Goal: Communication & Community: Answer question/provide support

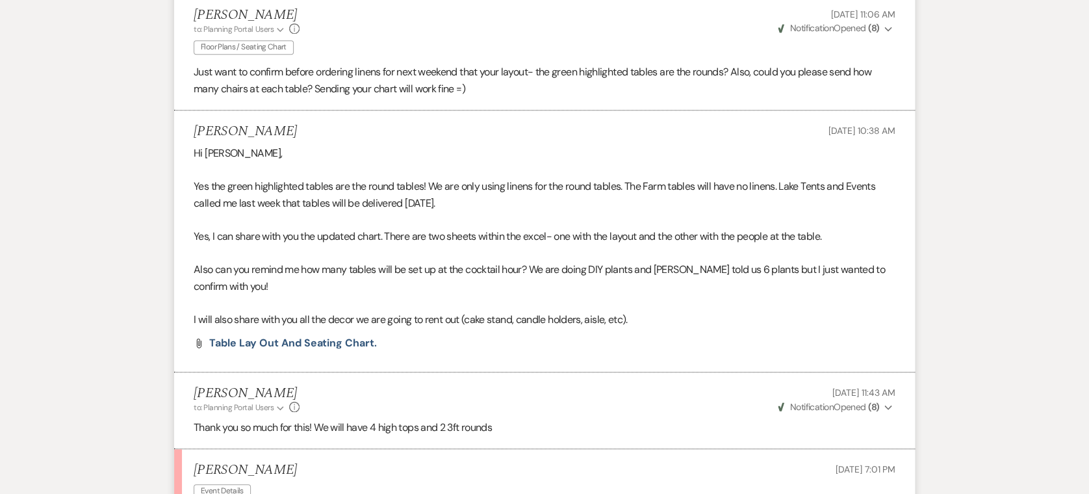
click at [468, 383] on li "[PERSON_NAME] to: Planning Portal Users Expand Info [DATE] 11:43 AM Weven Check…" at bounding box center [544, 410] width 741 height 77
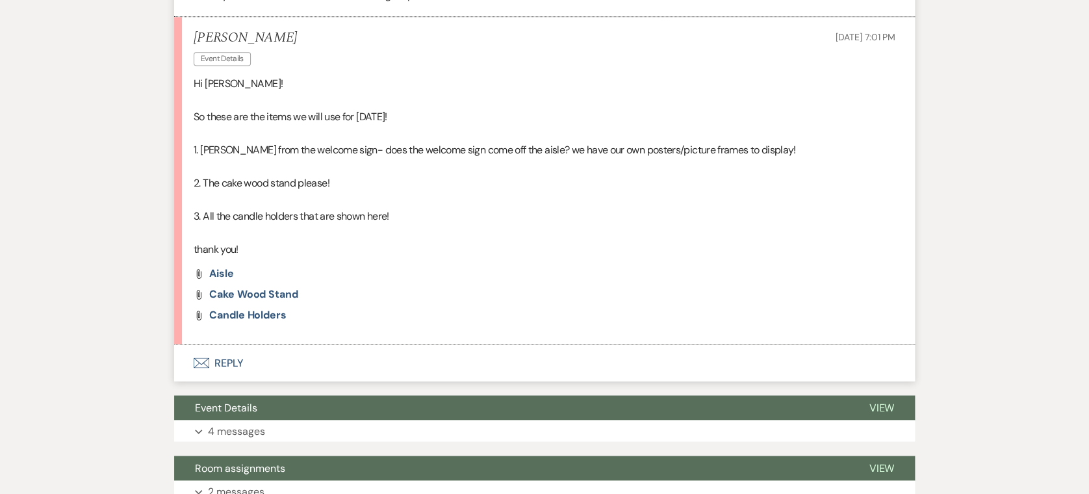
click at [218, 226] on li "[PERSON_NAME] Event Details [DATE] 7:01 PM Hi [PERSON_NAME]! So these are the i…" at bounding box center [544, 181] width 741 height 328
drag, startPoint x: 218, startPoint y: 226, endPoint x: 236, endPoint y: 238, distance: 22.0
click at [246, 268] on div "Attach File Aisle Attach File cake wood stand Attach File Candle holders" at bounding box center [545, 294] width 702 height 52
click at [220, 230] on li "[PERSON_NAME] Event Details [DATE] 7:01 PM Hi [PERSON_NAME]! So these are the i…" at bounding box center [544, 181] width 741 height 328
click at [218, 268] on div "Attach File Aisle Attach File cake wood stand Attach File Candle holders" at bounding box center [545, 294] width 702 height 52
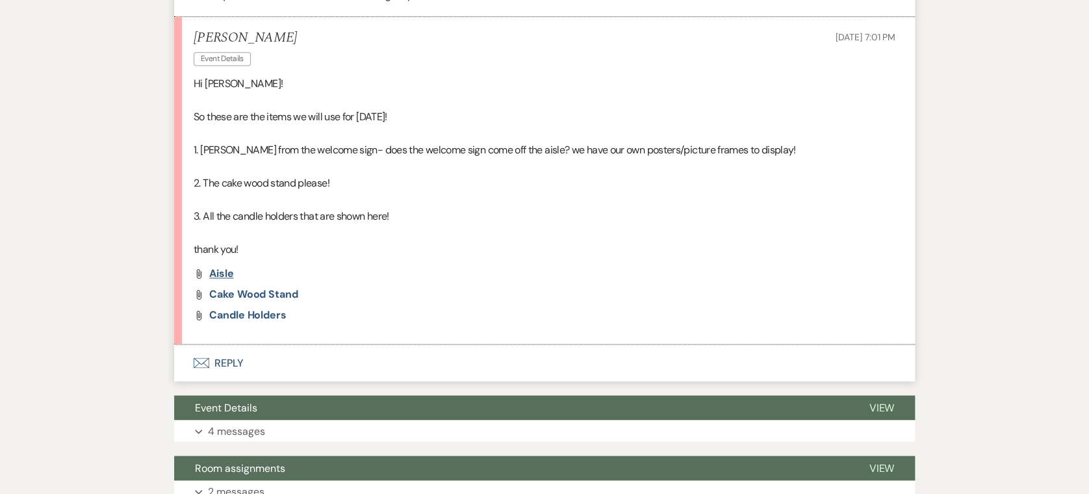
click at [220, 267] on span "Aisle" at bounding box center [221, 274] width 25 height 14
click at [404, 289] on div "Attach File cake wood stand" at bounding box center [545, 294] width 702 height 10
click at [281, 287] on span "cake wood stand" at bounding box center [253, 294] width 89 height 14
click at [458, 208] on p "3. All the candle holders that are shown here!" at bounding box center [545, 216] width 702 height 17
click at [218, 345] on button "Envelope Reply" at bounding box center [544, 363] width 741 height 36
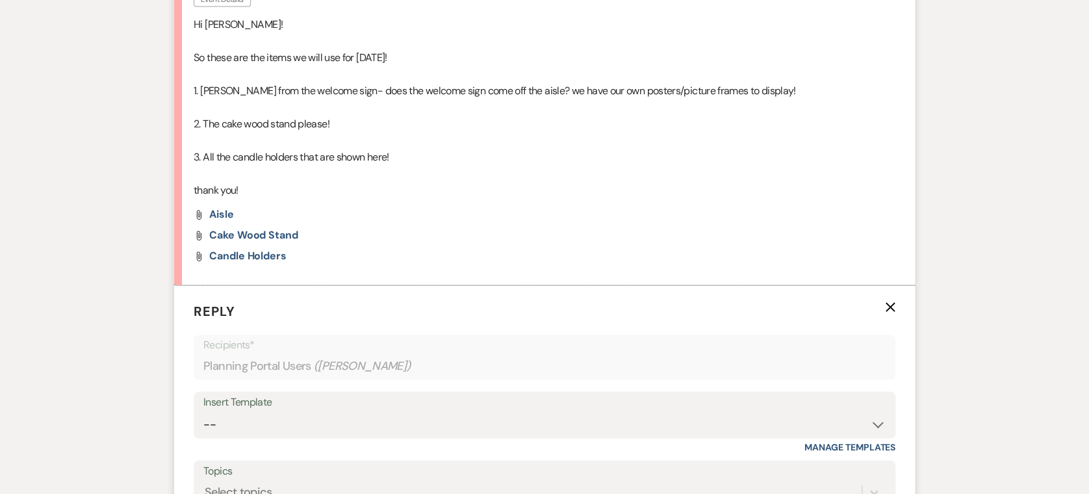
scroll to position [1123, 0]
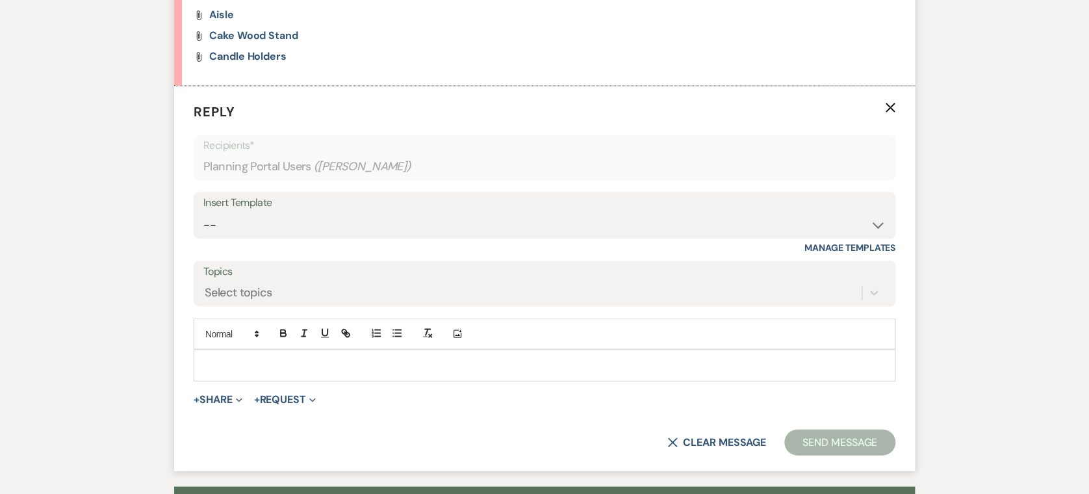
click at [377, 358] on p at bounding box center [544, 365] width 681 height 14
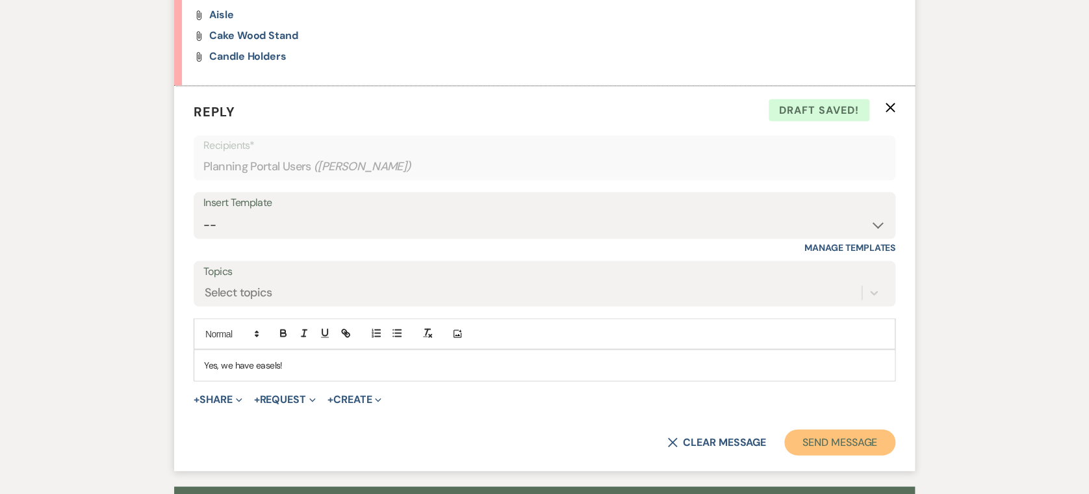
click at [835, 429] on button "Send Message" at bounding box center [840, 442] width 111 height 26
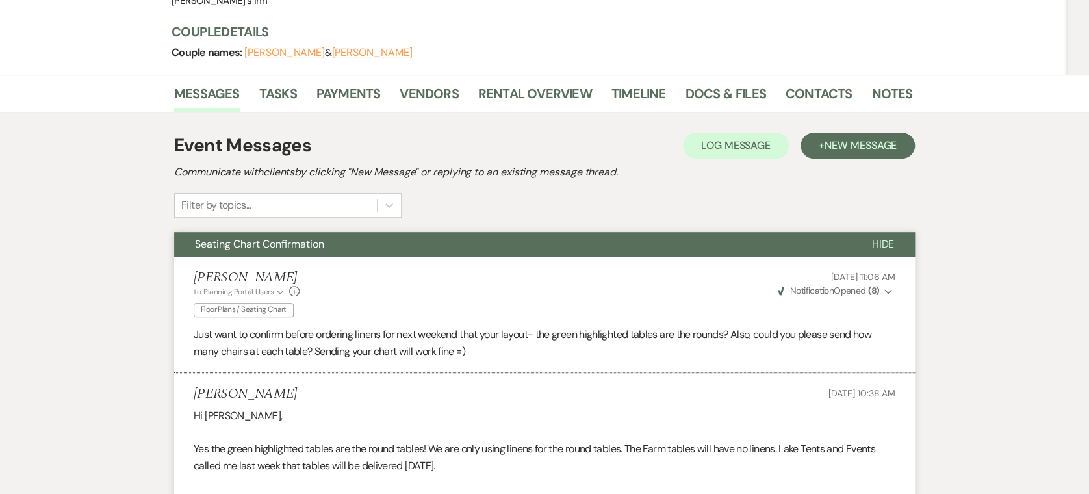
scroll to position [0, 0]
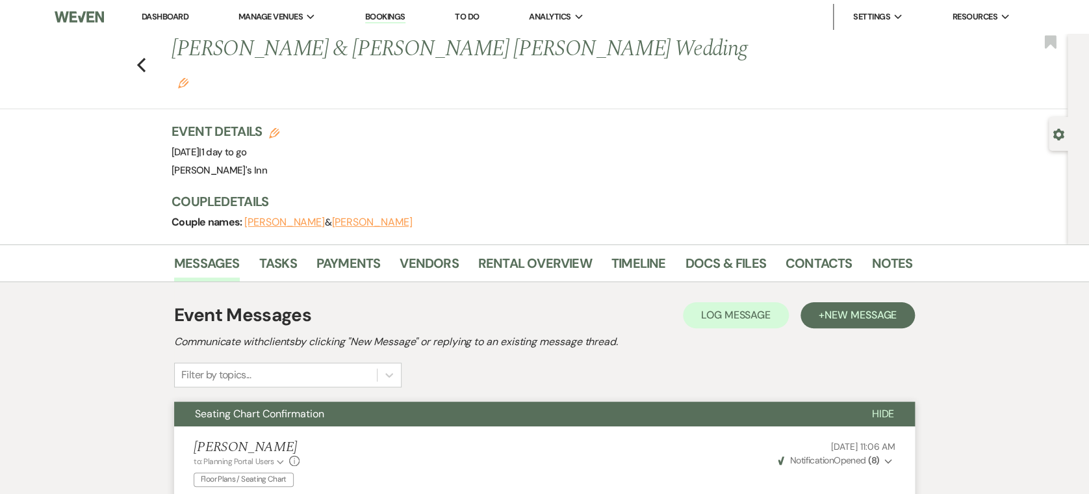
click at [870, 244] on div "Messages Tasks Payments Vendors Rental Overview Timeline Docs & Files Contacts …" at bounding box center [544, 263] width 1089 height 38
click at [876, 244] on div "Messages Tasks Payments Vendors Rental Overview Timeline Docs & Files Contacts …" at bounding box center [544, 263] width 1089 height 38
click at [874, 253] on link "Notes" at bounding box center [892, 267] width 41 height 29
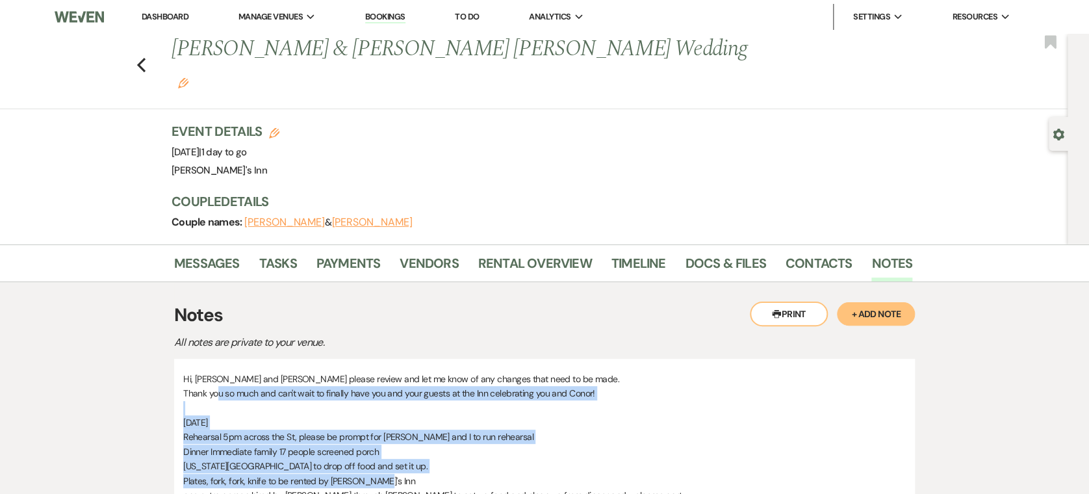
drag, startPoint x: 218, startPoint y: 358, endPoint x: 482, endPoint y: 452, distance: 280.0
drag, startPoint x: 482, startPoint y: 452, endPoint x: 556, endPoint y: 400, distance: 89.6
click at [556, 430] on p "Rehearsal 5pm across the St, please be prompt for [PERSON_NAME] and I to run re…" at bounding box center [544, 437] width 723 height 14
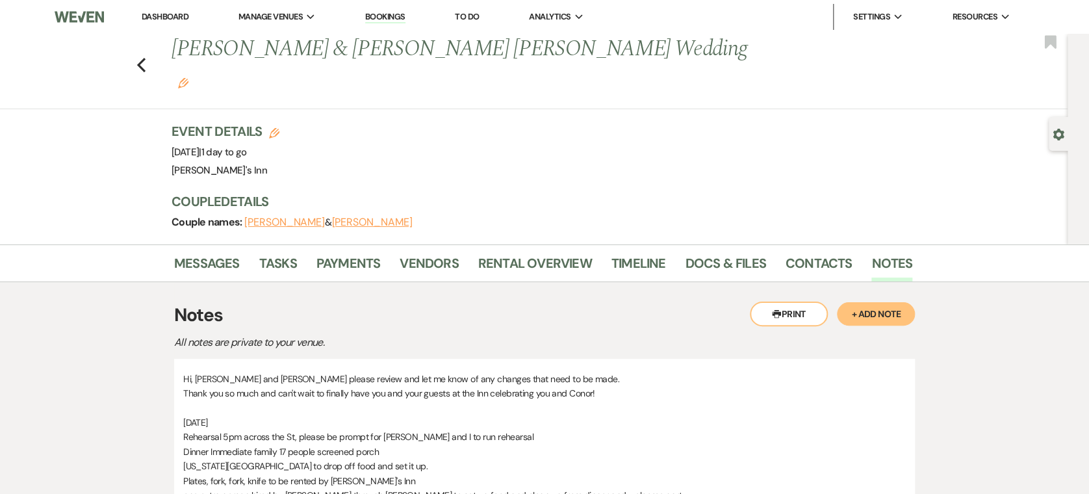
click at [399, 372] on p "Hi, [PERSON_NAME] and [PERSON_NAME] please review and let me know of any change…" at bounding box center [544, 379] width 723 height 14
click at [221, 253] on link "Messages" at bounding box center [207, 267] width 66 height 29
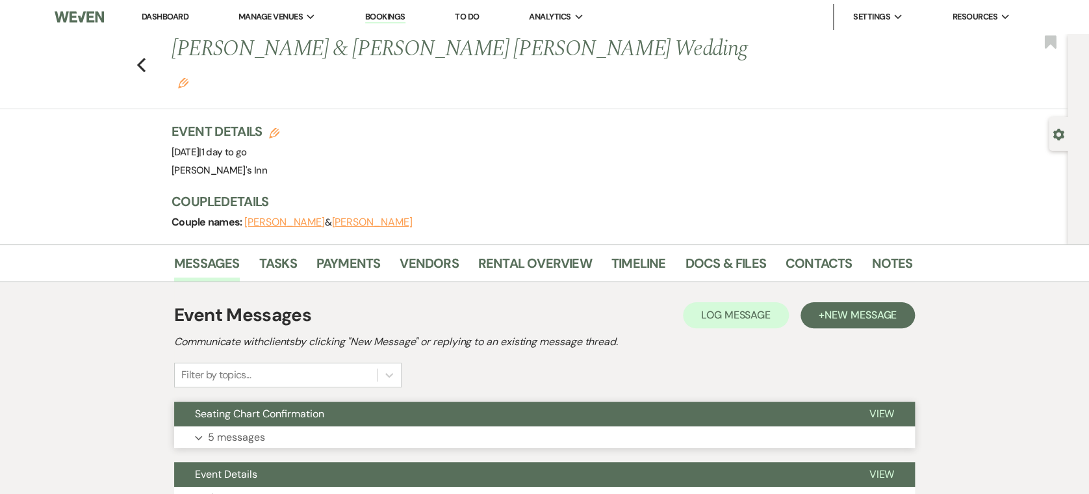
click at [298, 426] on button "Expand 5 messages" at bounding box center [544, 437] width 741 height 22
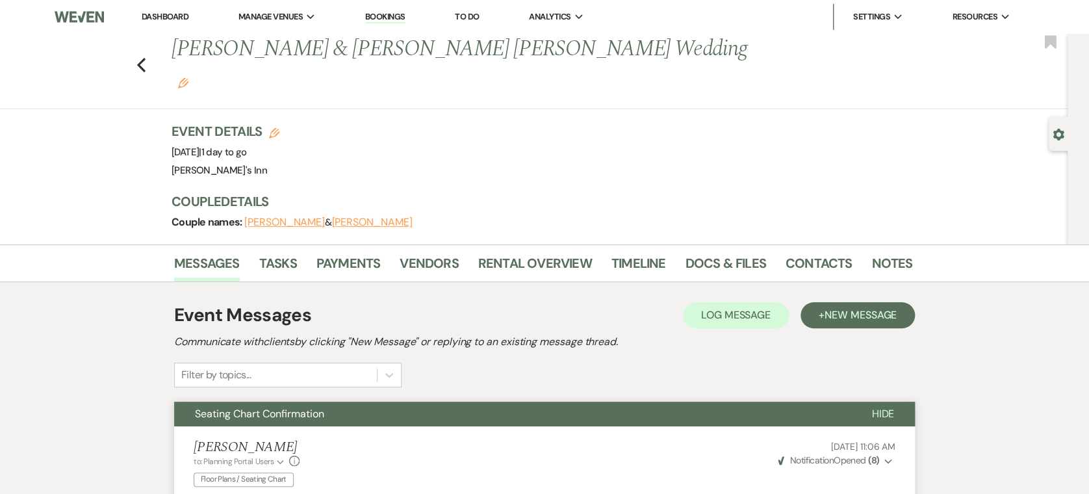
drag, startPoint x: 239, startPoint y: 391, endPoint x: 266, endPoint y: 372, distance: 32.6
click at [240, 402] on button "Seating Chart Confirmation" at bounding box center [512, 414] width 677 height 25
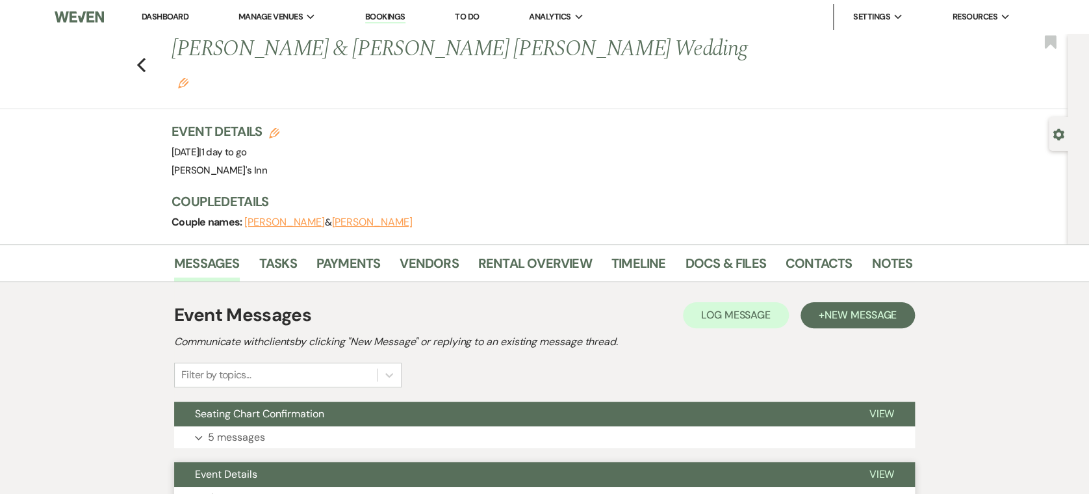
click at [272, 487] on button "Expand 4 messages" at bounding box center [544, 498] width 741 height 22
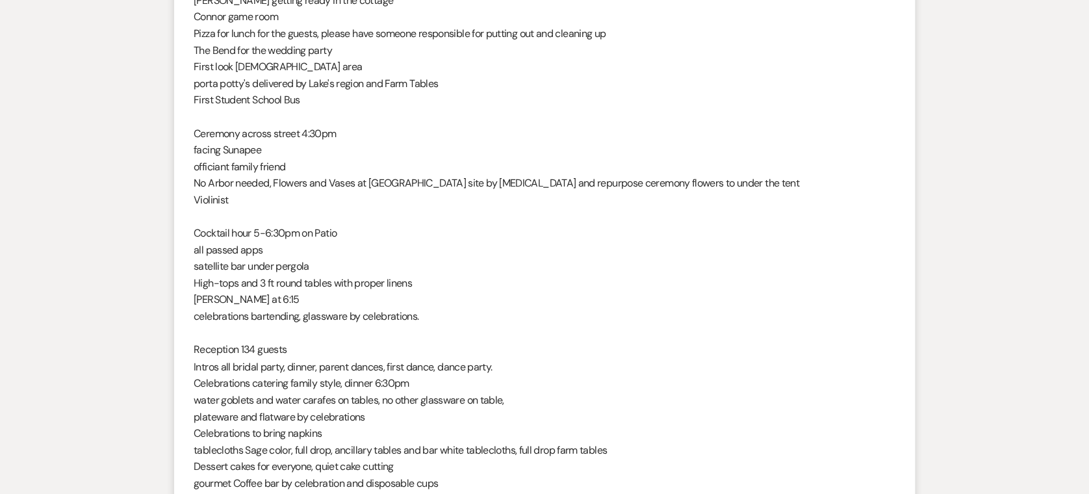
scroll to position [1296, 0]
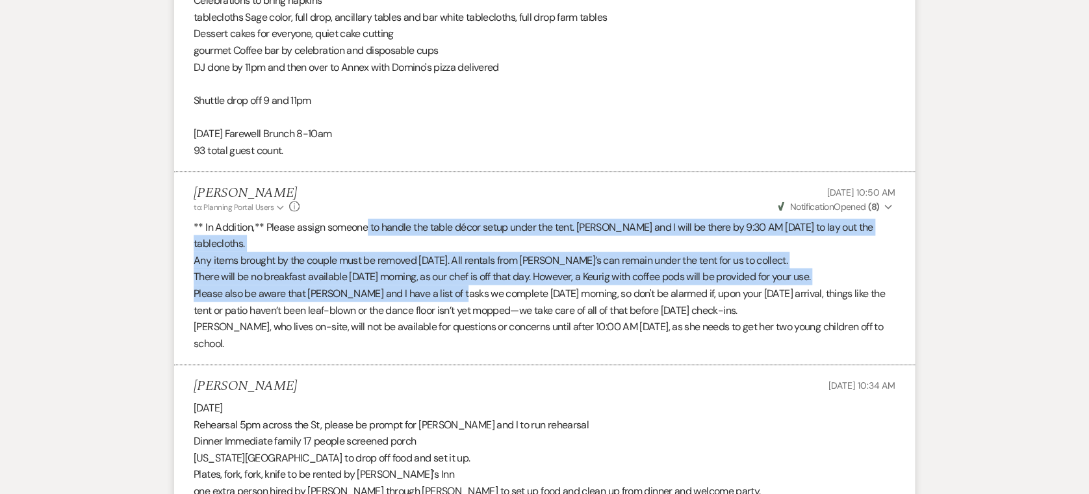
drag, startPoint x: 399, startPoint y: 208, endPoint x: 455, endPoint y: 248, distance: 68.5
click at [455, 248] on div "** In Addition,** Please assign someone to handle the table décor setup under t…" at bounding box center [545, 285] width 702 height 133
click at [455, 285] on p "Please also be aware that [PERSON_NAME] and I have a list of tasks we complete …" at bounding box center [545, 301] width 702 height 33
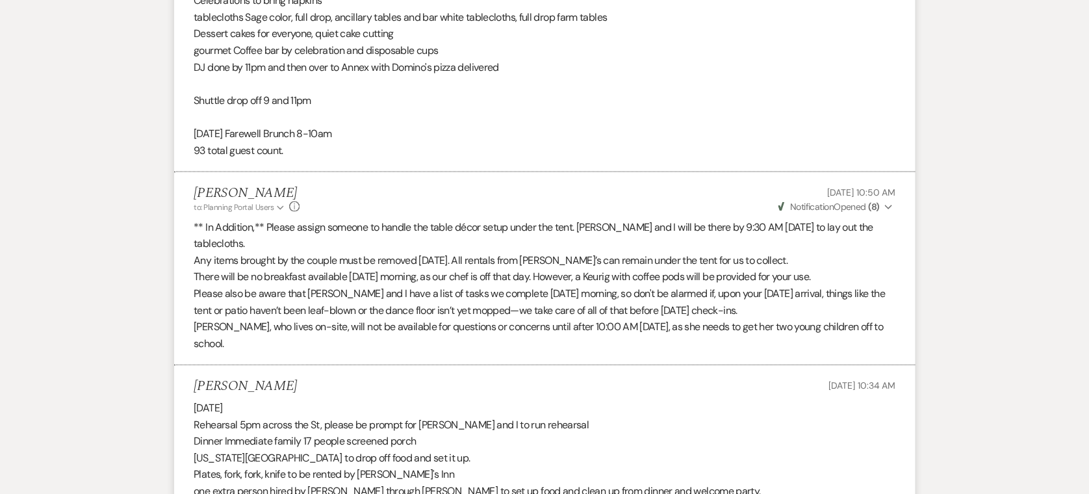
click at [550, 285] on p "Please also be aware that [PERSON_NAME] and I have a list of tasks we complete …" at bounding box center [545, 301] width 702 height 33
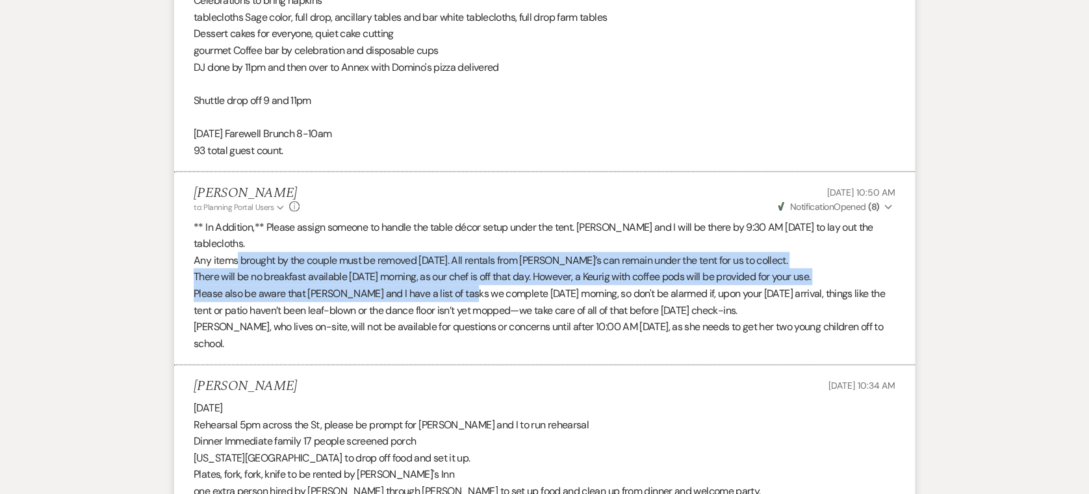
drag, startPoint x: 238, startPoint y: 209, endPoint x: 469, endPoint y: 246, distance: 233.7
click at [469, 246] on div "** In Addition,** Please assign someone to handle the table décor setup under t…" at bounding box center [545, 285] width 702 height 133
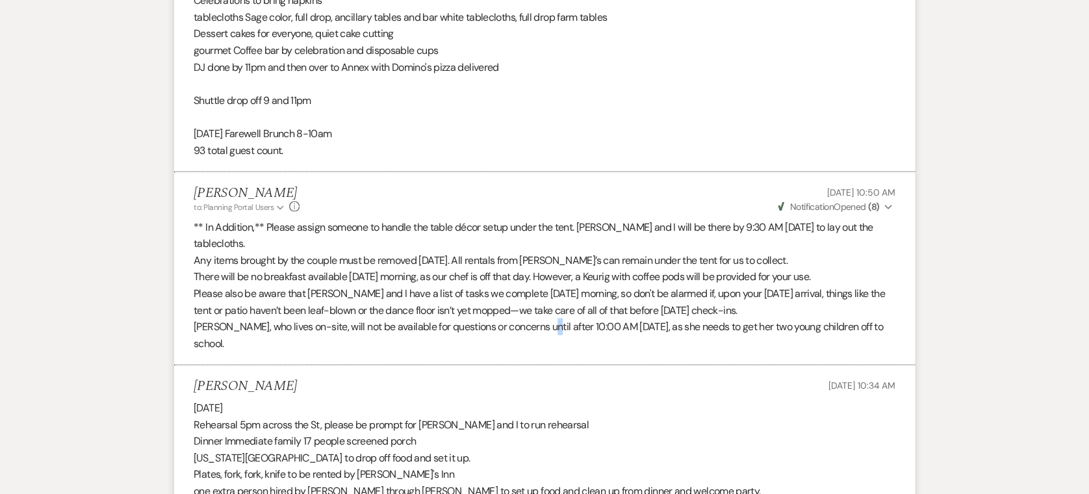
drag, startPoint x: 469, startPoint y: 246, endPoint x: 540, endPoint y: 274, distance: 76.5
click at [540, 319] on p "[PERSON_NAME], who lives on-site, will not be available for questions or concer…" at bounding box center [545, 335] width 702 height 33
drag, startPoint x: 540, startPoint y: 274, endPoint x: 462, endPoint y: 239, distance: 86.1
click at [462, 285] on p "Please also be aware that [PERSON_NAME] and I have a list of tasks we complete …" at bounding box center [545, 301] width 702 height 33
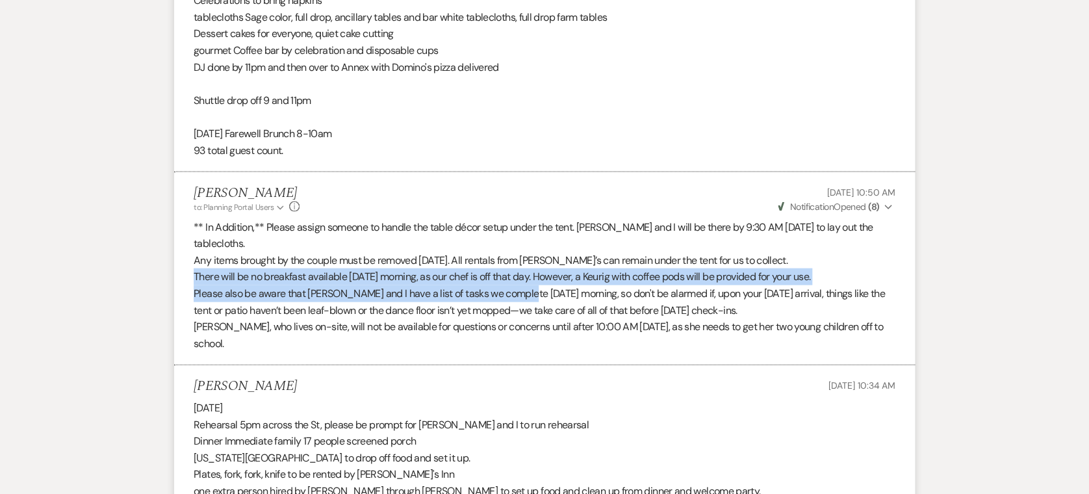
drag, startPoint x: 172, startPoint y: 224, endPoint x: 521, endPoint y: 242, distance: 348.9
click at [521, 242] on div "Messages Tasks Payments Vendors Rental Overview Timeline Docs & Files Contacts …" at bounding box center [544, 469] width 1089 height 3043
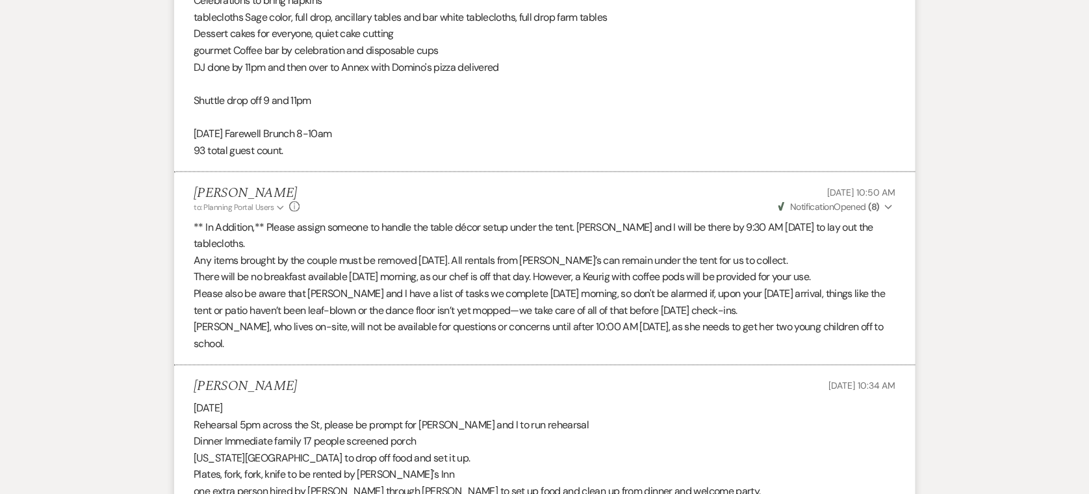
drag, startPoint x: 521, startPoint y: 242, endPoint x: 478, endPoint y: 272, distance: 51.4
click at [478, 319] on p "[PERSON_NAME], who lives on-site, will not be available for questions or concer…" at bounding box center [545, 335] width 702 height 33
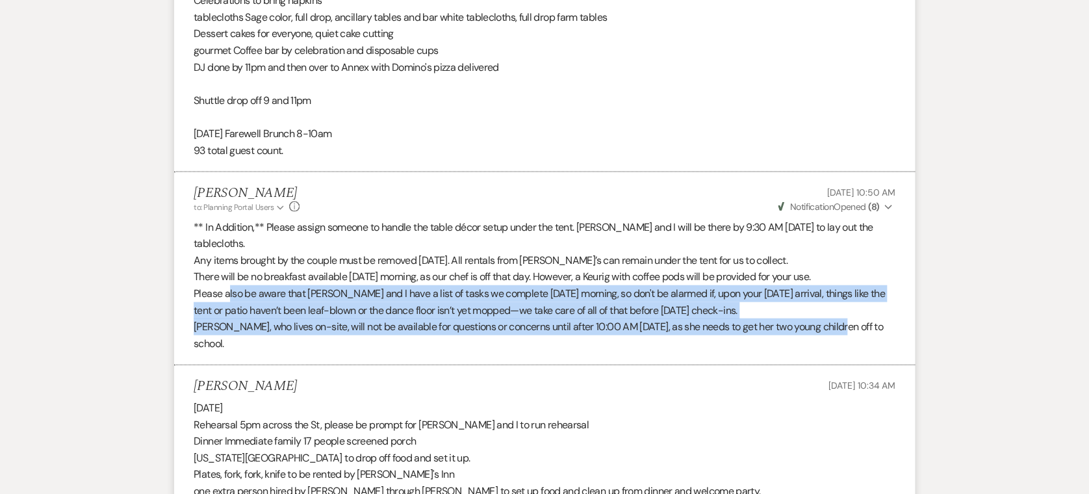
drag, startPoint x: 233, startPoint y: 246, endPoint x: 835, endPoint y: 270, distance: 602.4
click at [835, 270] on div "** In Addition,** Please assign someone to handle the table décor setup under t…" at bounding box center [545, 285] width 702 height 133
drag, startPoint x: 356, startPoint y: 272, endPoint x: 369, endPoint y: 270, distance: 13.1
click at [358, 319] on p "[PERSON_NAME], who lives on-site, will not be available for questions or concer…" at bounding box center [545, 335] width 702 height 33
click at [634, 319] on p "[PERSON_NAME], who lives on-site, will not be available for questions or concer…" at bounding box center [545, 335] width 702 height 33
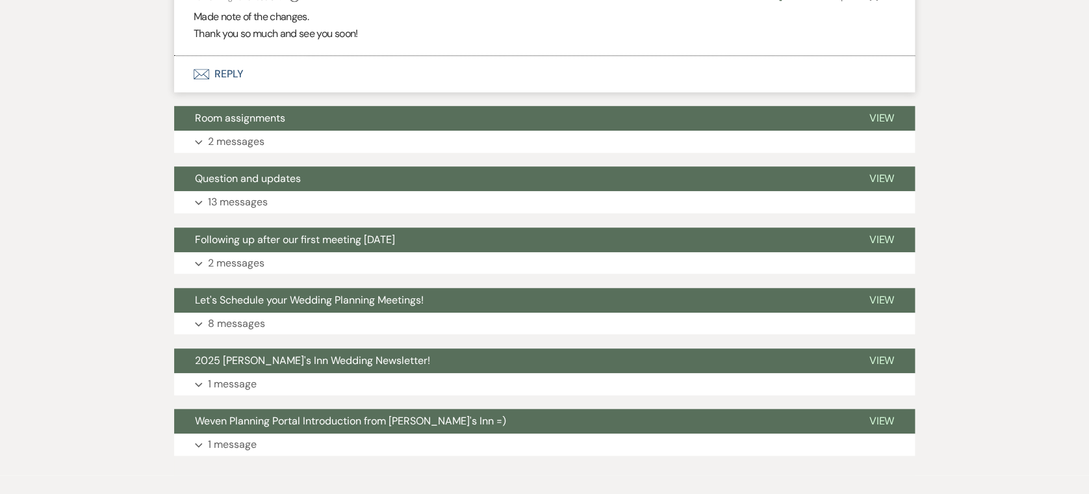
scroll to position [2380, 0]
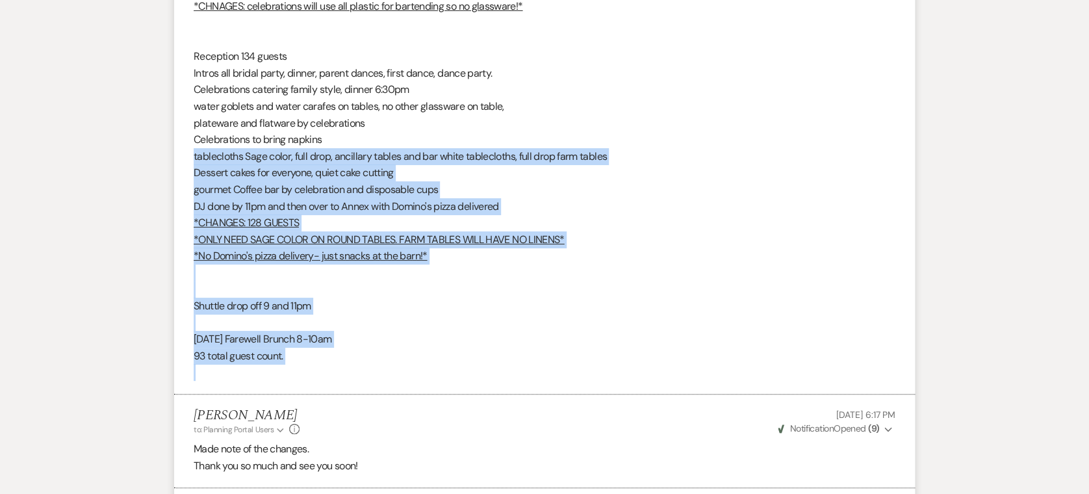
drag, startPoint x: 368, startPoint y: 68, endPoint x: 427, endPoint y: 320, distance: 259.7
click at [265, 349] on span "93 total guest count." at bounding box center [239, 356] width 90 height 14
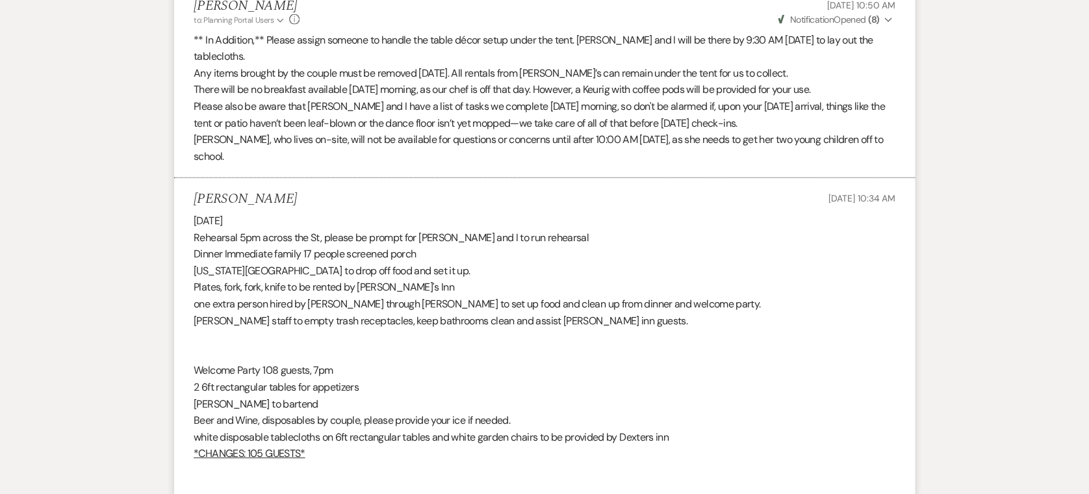
scroll to position [1083, 0]
